Goal: Answer question/provide support: Share knowledge or assist other users

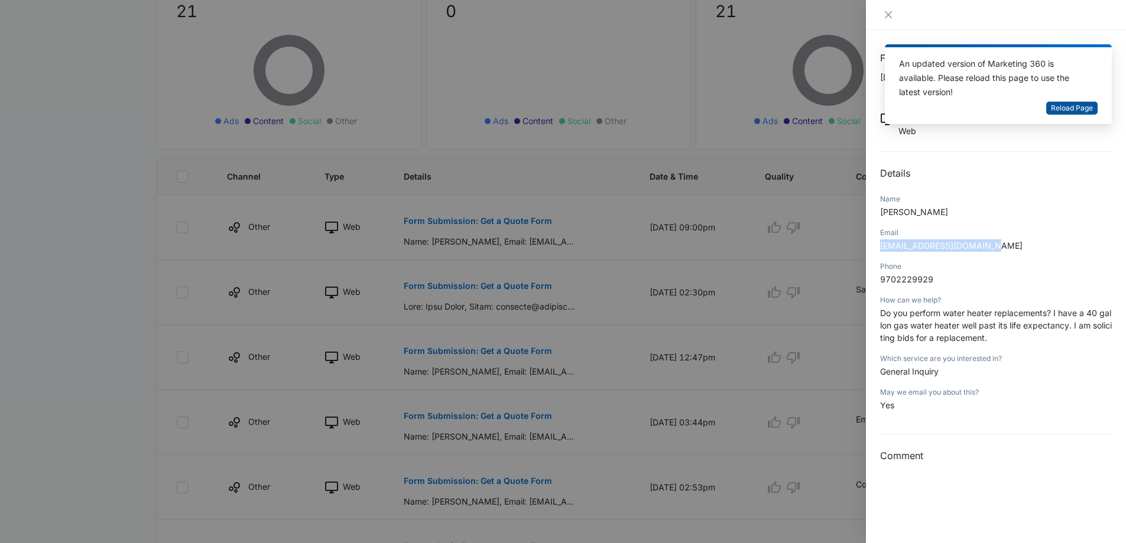
click at [1078, 108] on span "Reload Page" at bounding box center [1072, 108] width 42 height 11
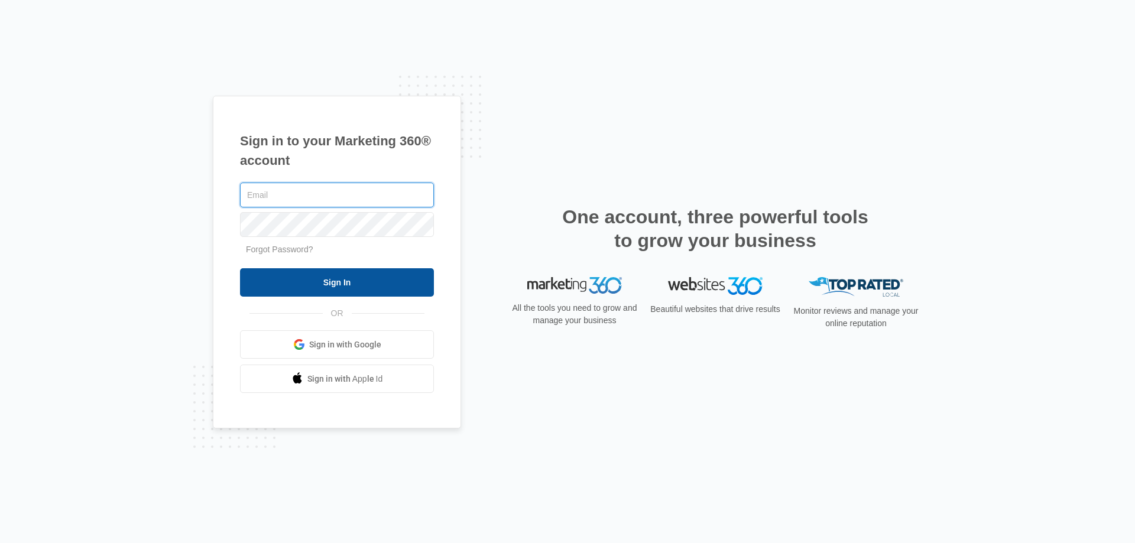
type input "[EMAIL_ADDRESS][DOMAIN_NAME]"
click at [335, 285] on input "Sign In" at bounding box center [337, 282] width 194 height 28
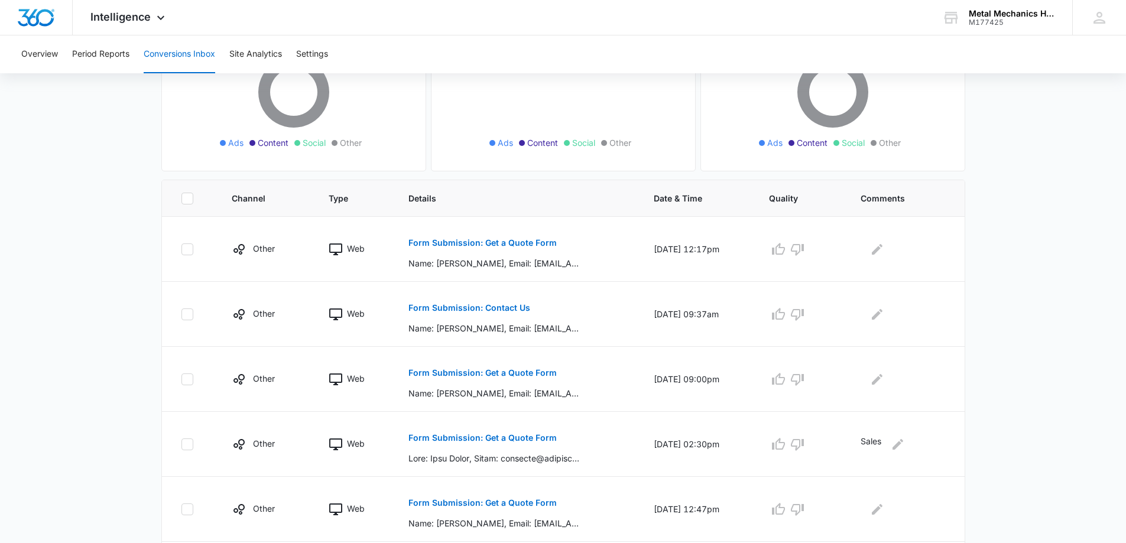
scroll to position [177, 0]
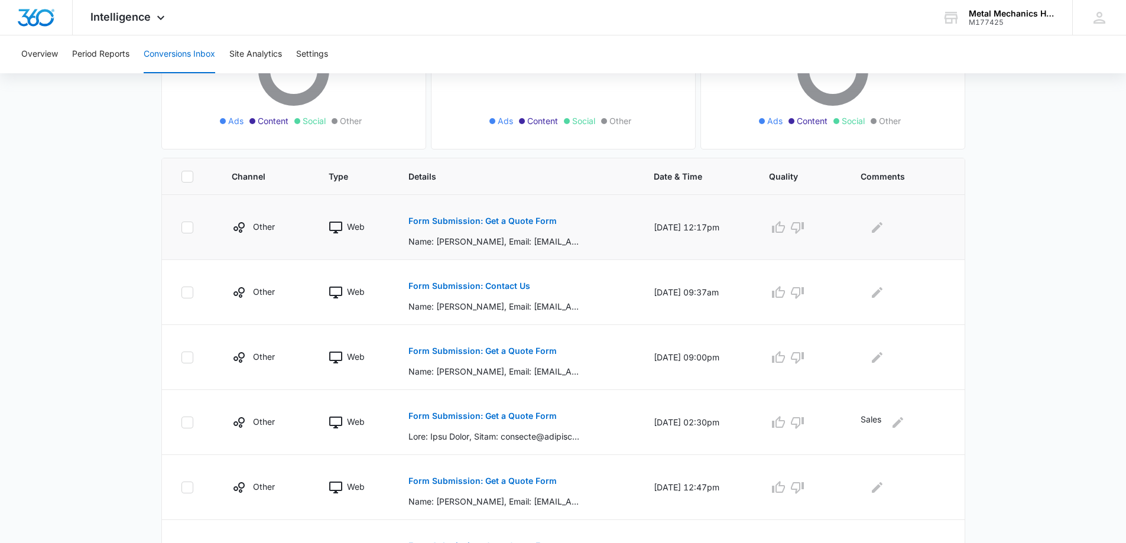
click at [455, 219] on p "Form Submission: Get a Quote Form" at bounding box center [482, 221] width 148 height 8
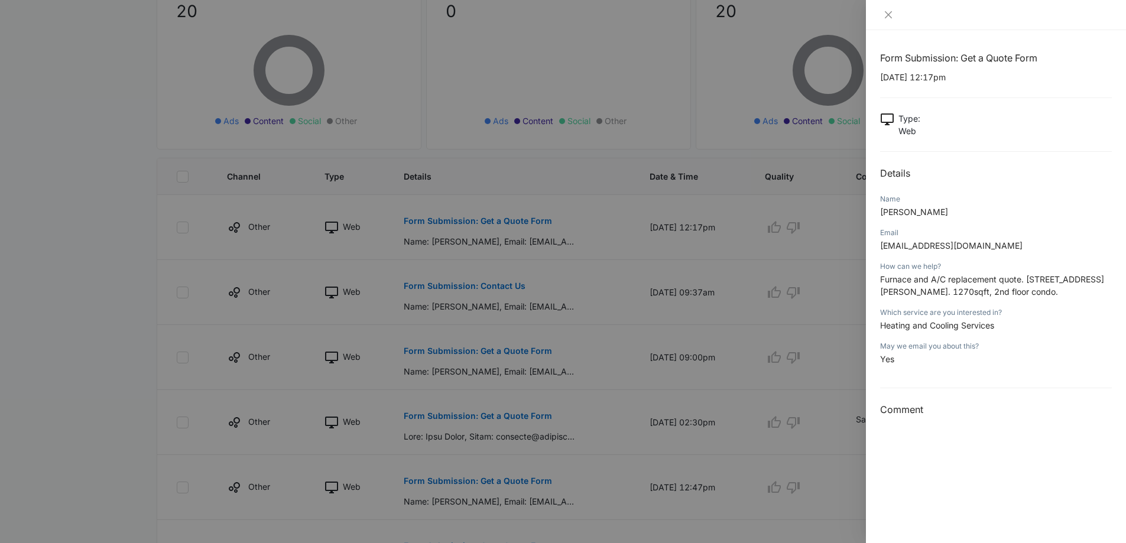
click at [644, 79] on div at bounding box center [563, 271] width 1126 height 543
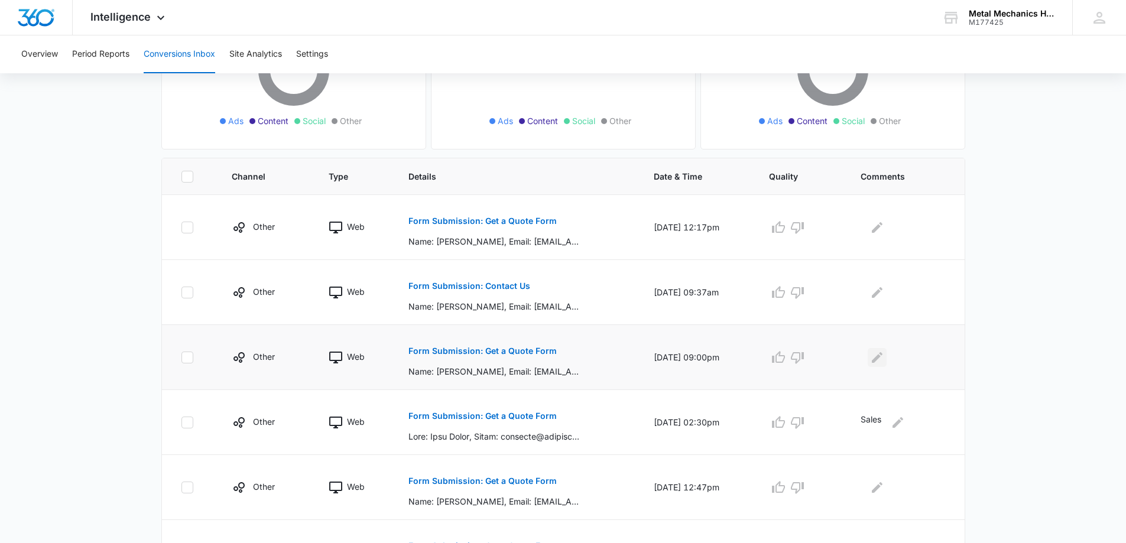
click at [875, 360] on icon "Edit Comments" at bounding box center [877, 357] width 11 height 11
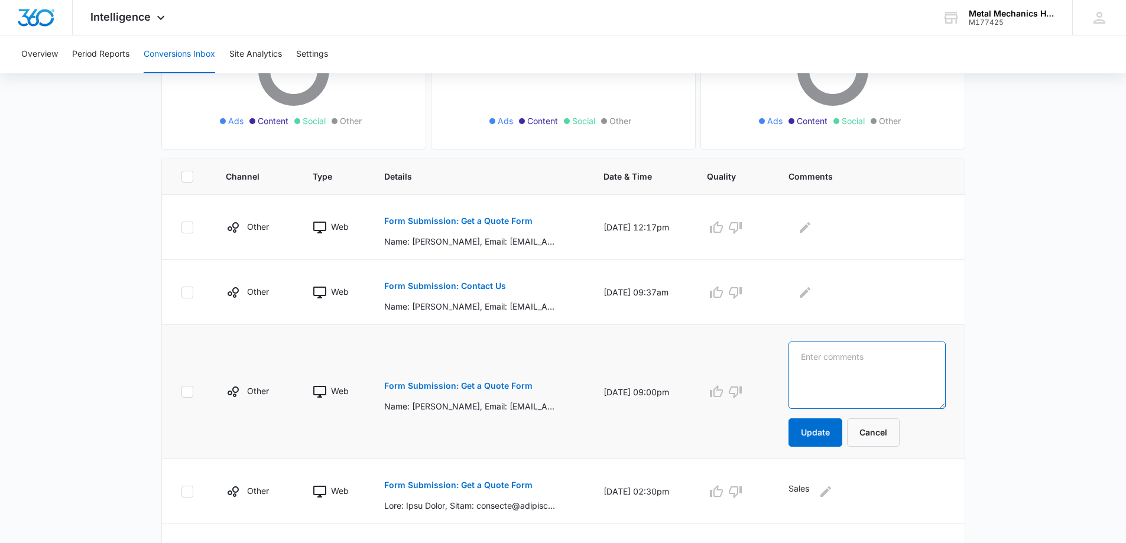
click at [865, 357] on textarea at bounding box center [867, 375] width 157 height 67
type textarea "Emailed"
click at [828, 440] on button "Update" at bounding box center [816, 433] width 54 height 28
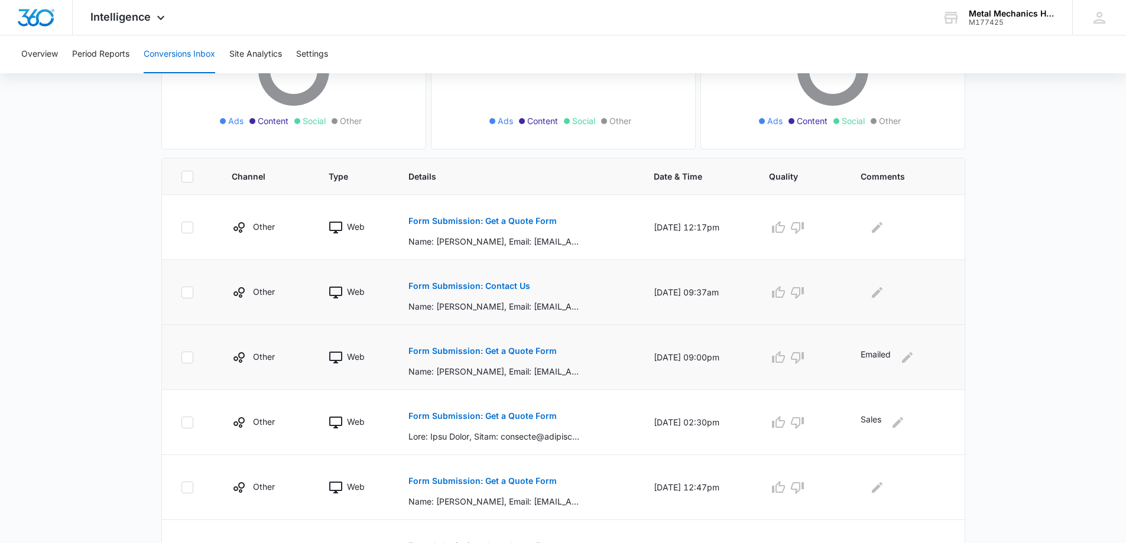
click at [460, 281] on button "Form Submission: Contact Us" at bounding box center [469, 286] width 122 height 28
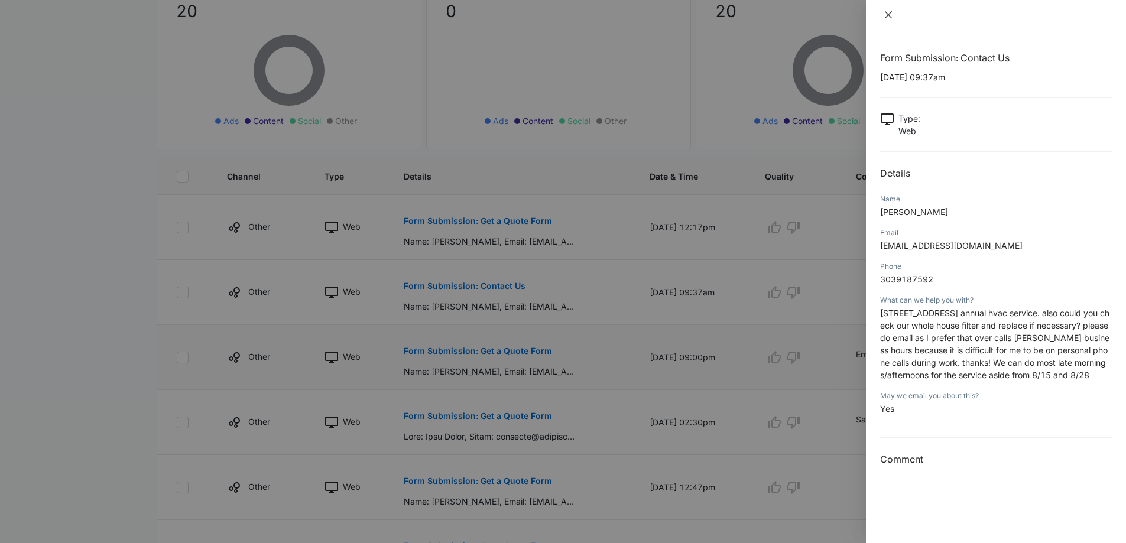
click at [891, 15] on icon "close" at bounding box center [888, 14] width 9 height 9
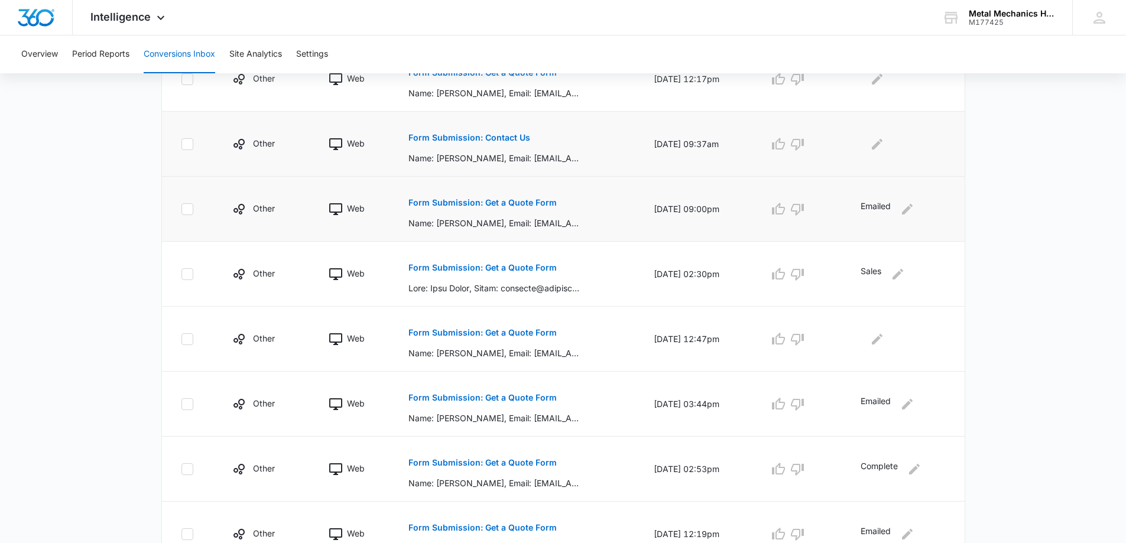
scroll to position [355, 0]
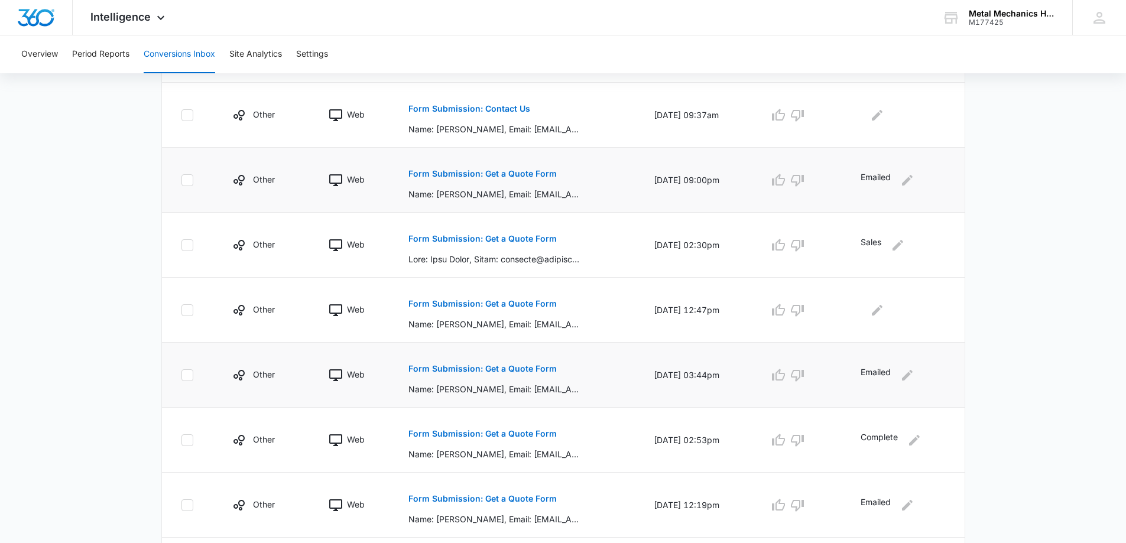
click at [479, 369] on p "Form Submission: Get a Quote Form" at bounding box center [482, 369] width 148 height 8
